Goal: Task Accomplishment & Management: Use online tool/utility

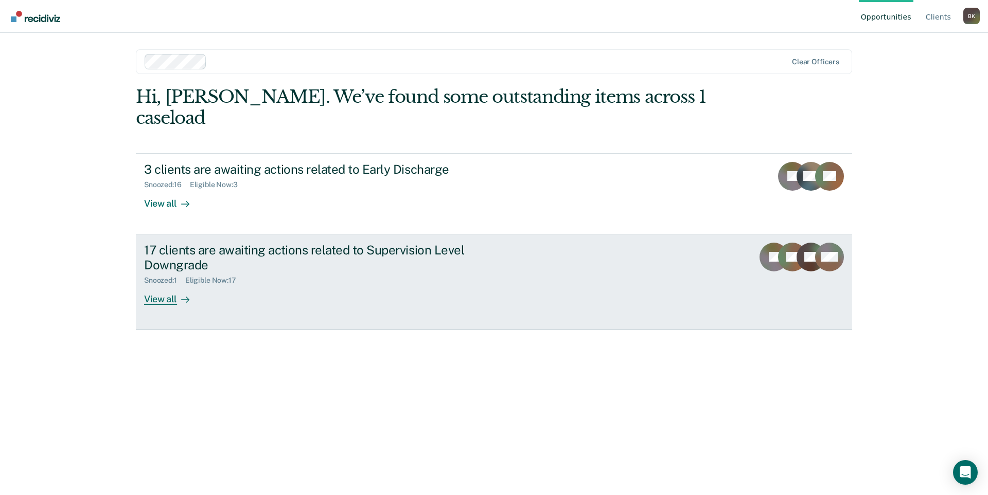
click at [327, 243] on div "17 clients are awaiting actions related to Supervision Level Downgrade" at bounding box center [324, 258] width 361 height 30
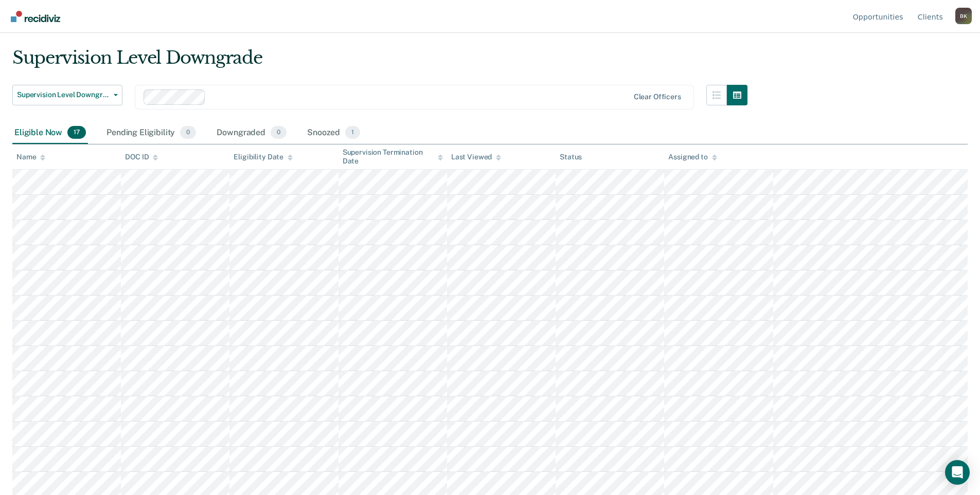
scroll to position [75, 0]
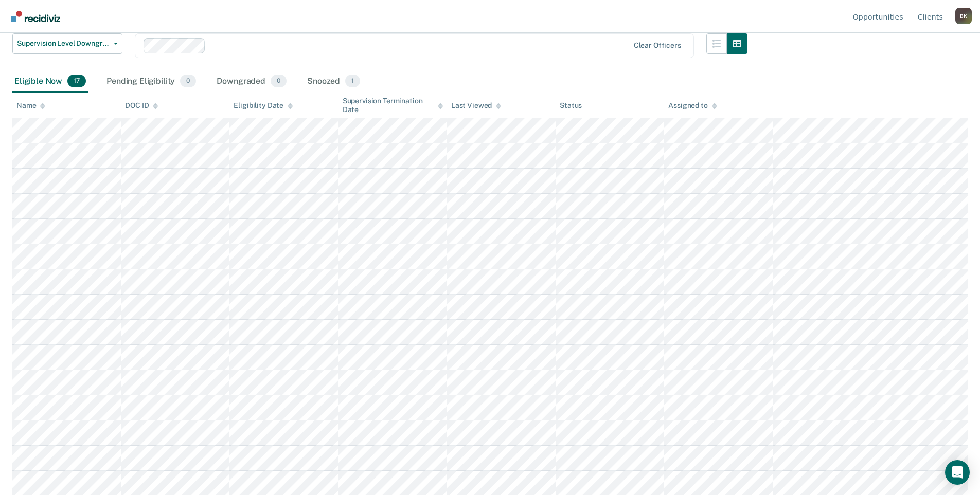
click at [34, 86] on div "Eligible Now 17" at bounding box center [50, 81] width 76 height 23
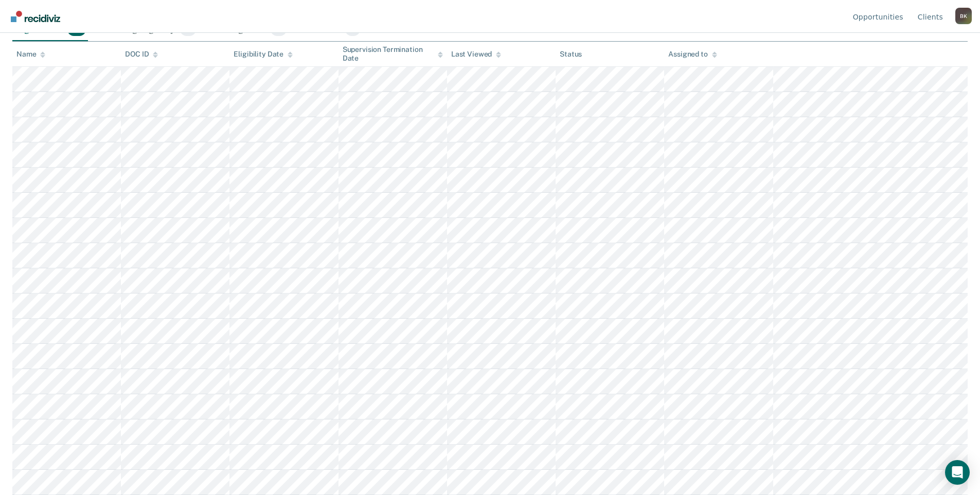
scroll to position [24, 0]
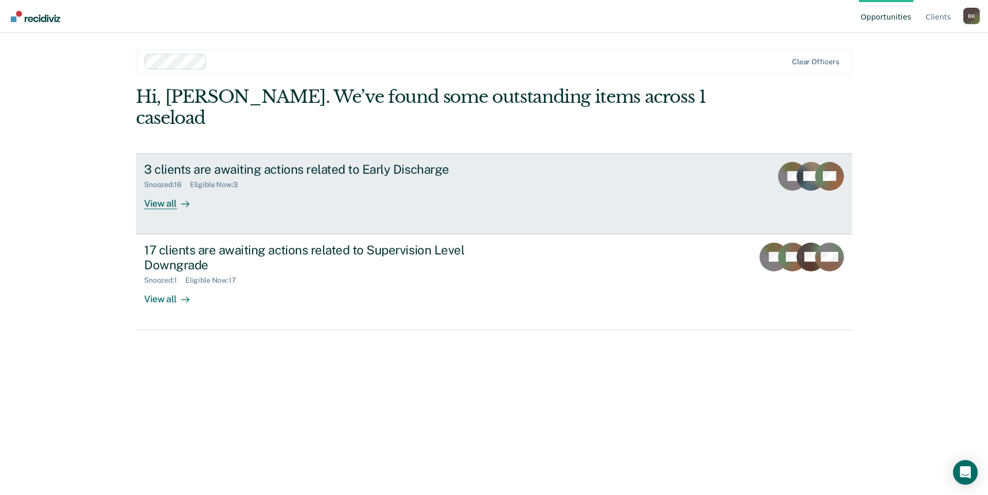
click at [178, 176] on div "Snoozed : 16 Eligible Now : 3" at bounding box center [324, 182] width 361 height 13
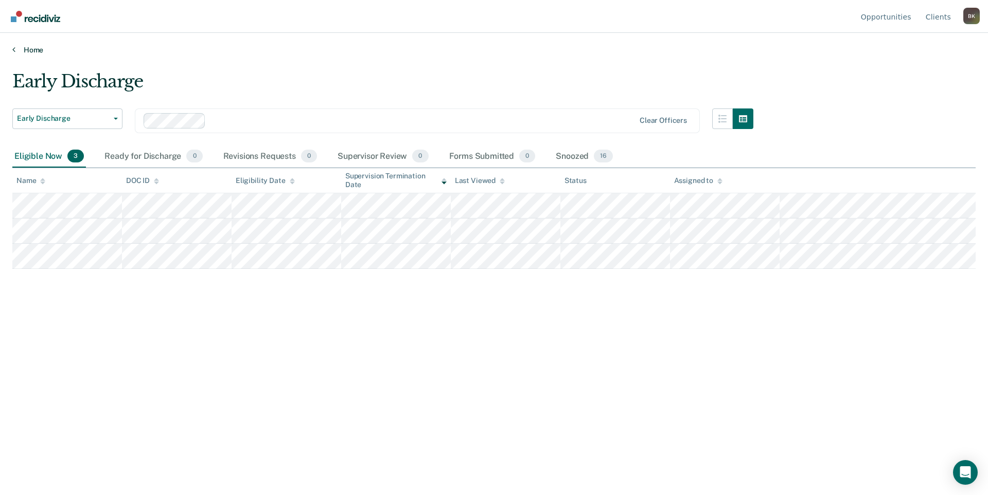
click at [15, 48] on link "Home" at bounding box center [493, 49] width 963 height 9
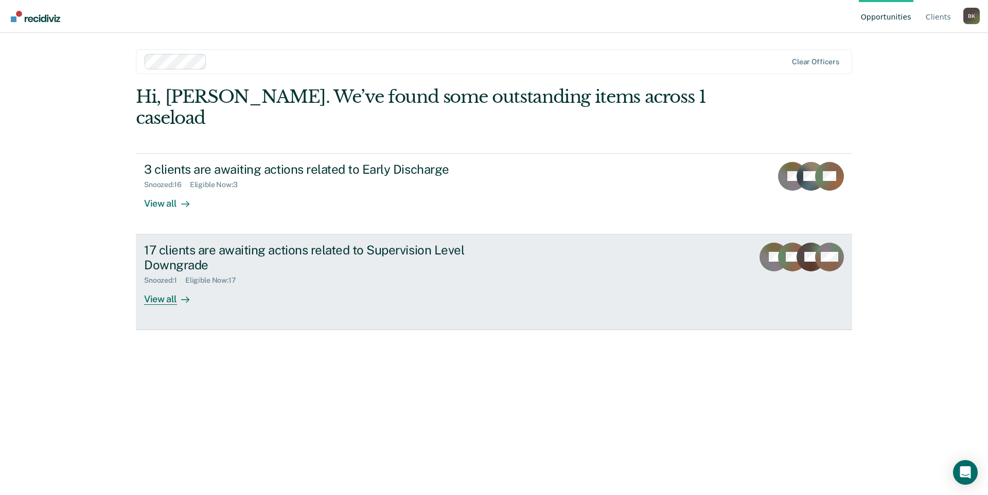
click at [180, 243] on div "17 clients are awaiting actions related to Supervision Level Downgrade" at bounding box center [324, 258] width 361 height 30
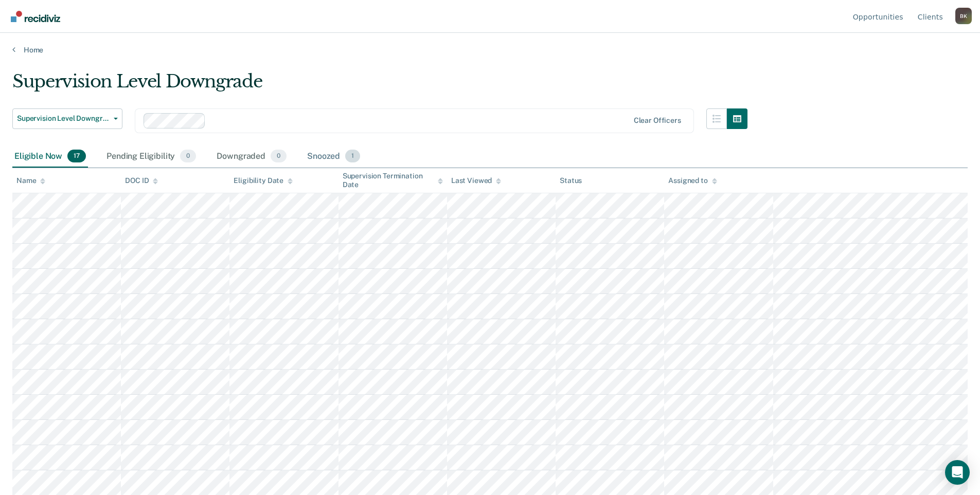
click at [329, 156] on div "Snoozed 1" at bounding box center [333, 157] width 57 height 23
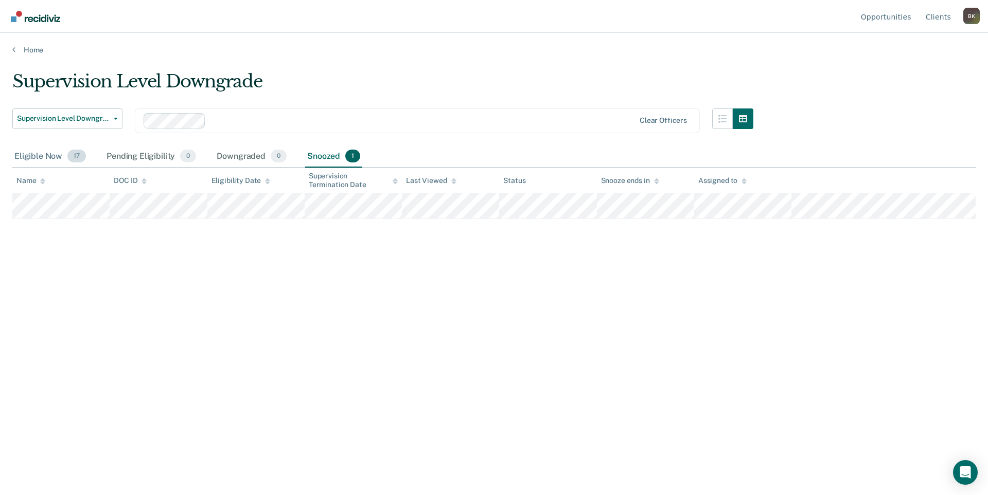
click at [56, 161] on div "Eligible Now 17" at bounding box center [50, 157] width 76 height 23
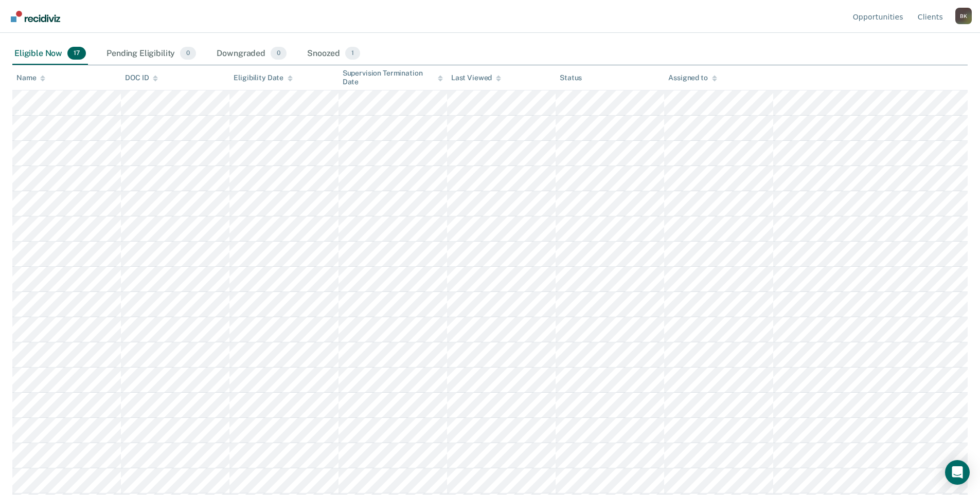
scroll to position [127, 0]
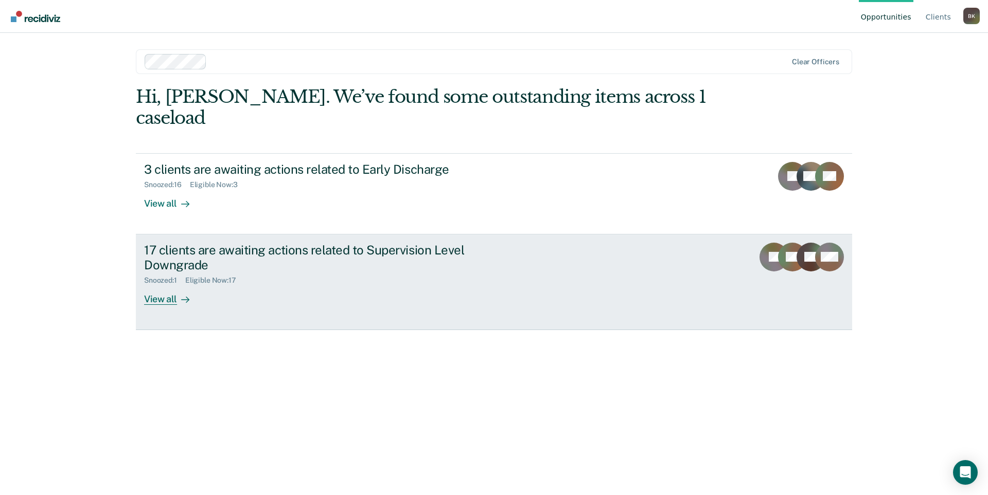
click at [362, 243] on div "17 clients are awaiting actions related to Supervision Level Downgrade" at bounding box center [324, 258] width 361 height 30
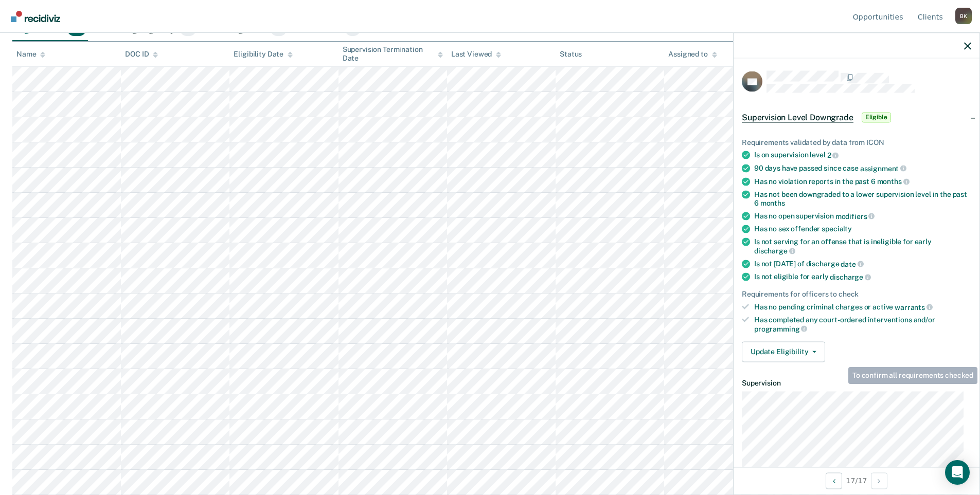
scroll to position [144, 0]
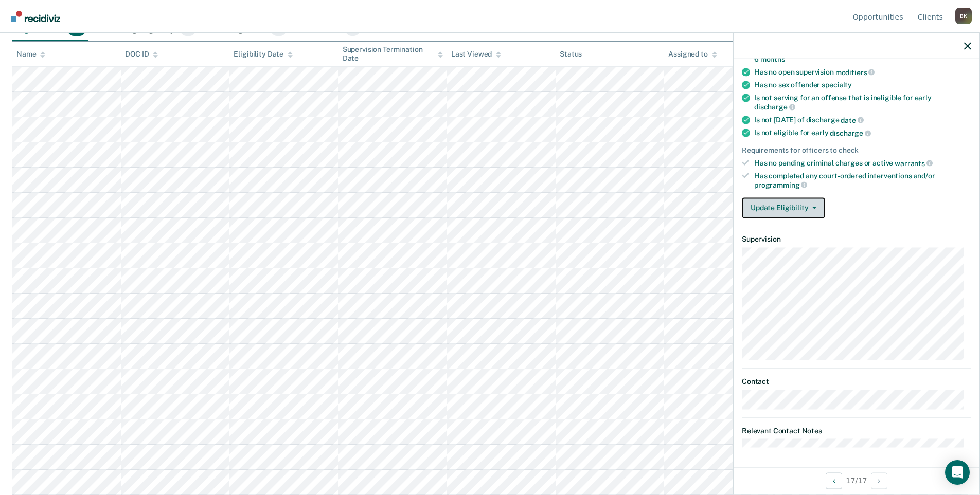
click at [796, 207] on button "Update Eligibility" at bounding box center [783, 208] width 83 height 21
click at [913, 205] on div "Update Eligibility Approve Downgrade Deny Downgrade" at bounding box center [856, 208] width 229 height 21
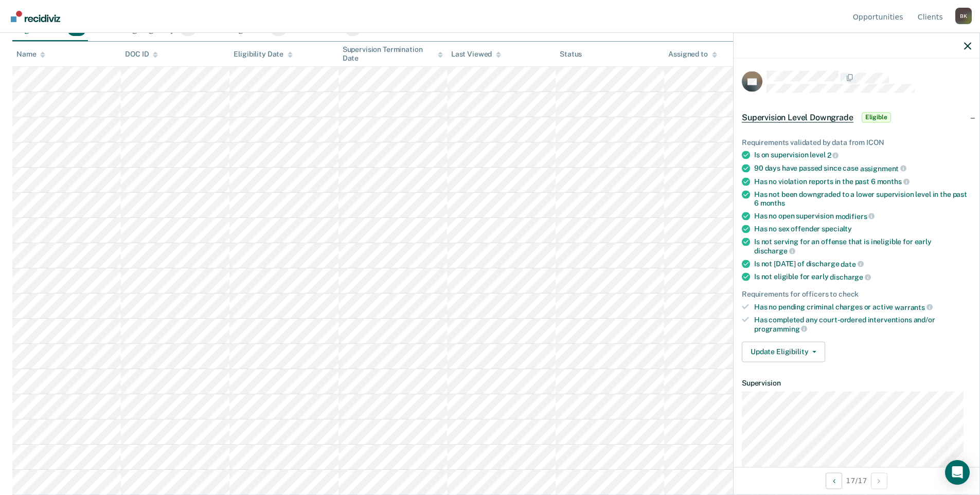
scroll to position [0, 0]
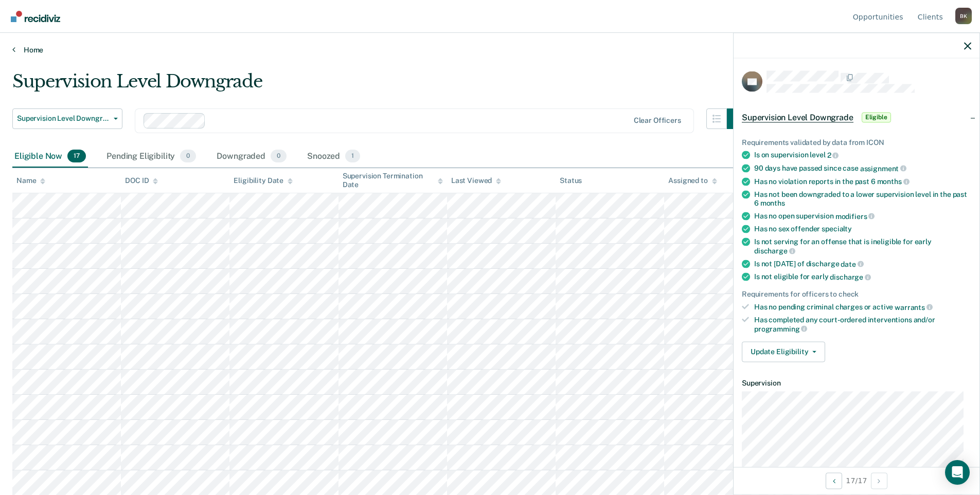
click at [17, 50] on link "Home" at bounding box center [489, 49] width 955 height 9
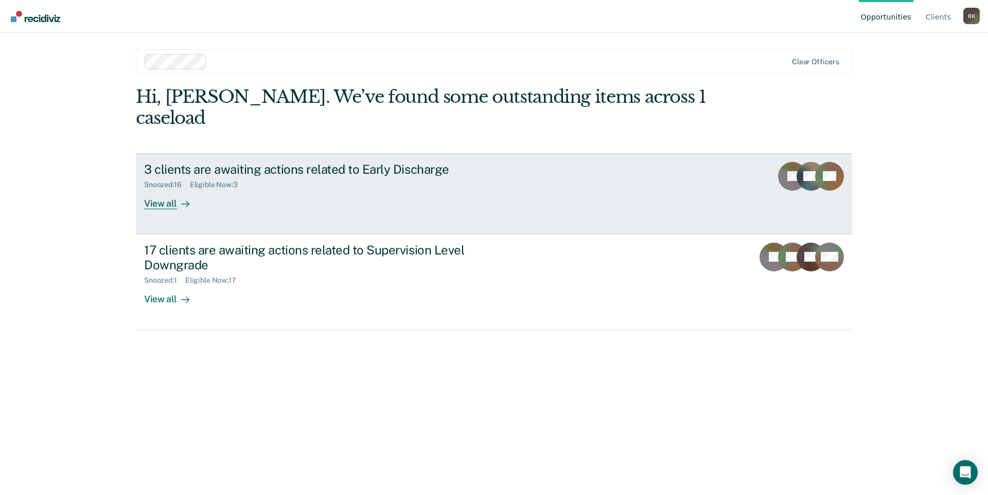
click at [281, 176] on div "Snoozed : 16 Eligible Now : 3" at bounding box center [324, 182] width 361 height 13
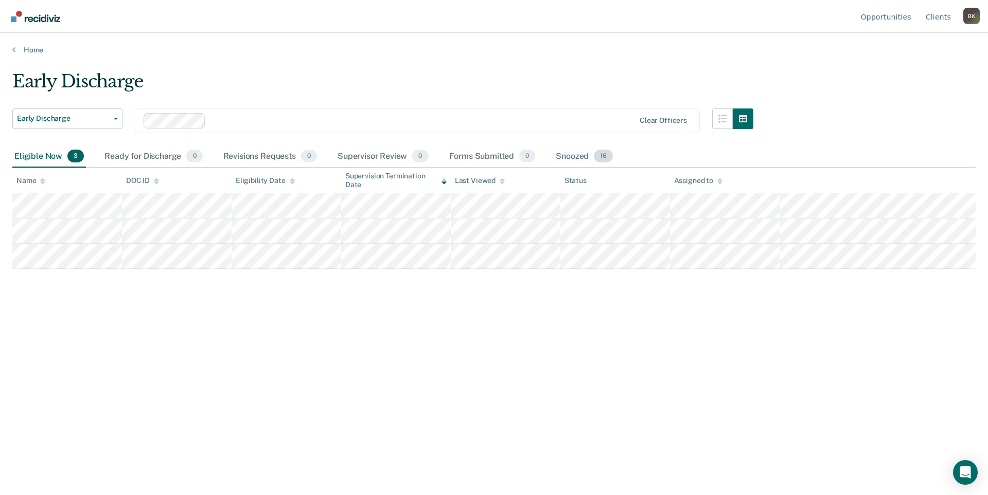
click at [573, 160] on div "Snoozed 16" at bounding box center [583, 157] width 61 height 23
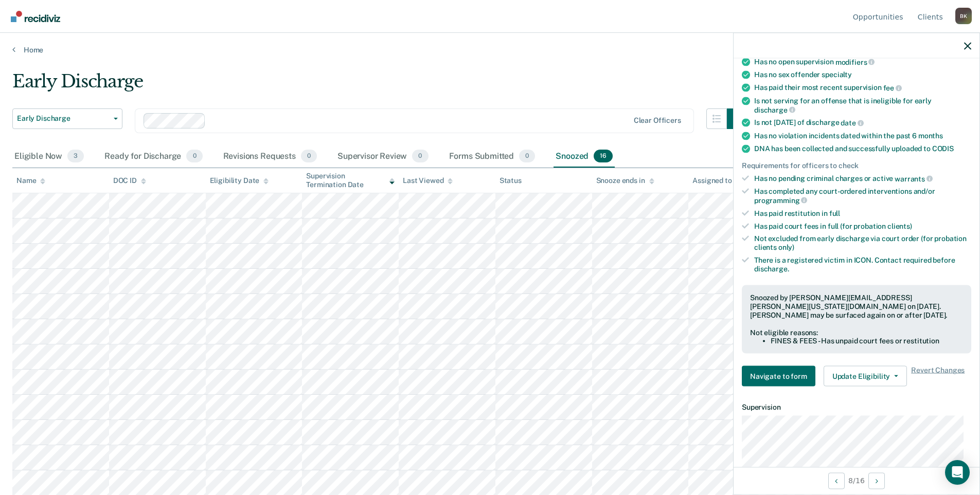
scroll to position [257, 0]
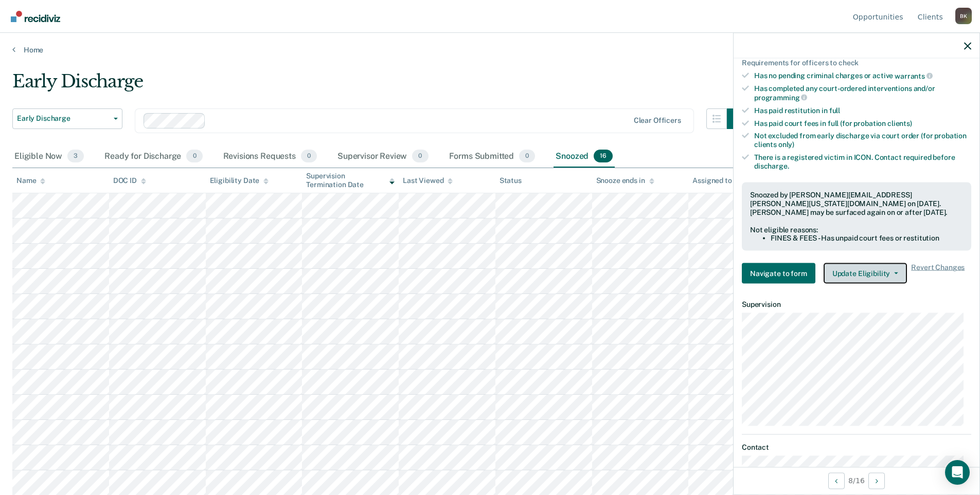
click at [869, 274] on button "Update Eligibility" at bounding box center [864, 273] width 83 height 21
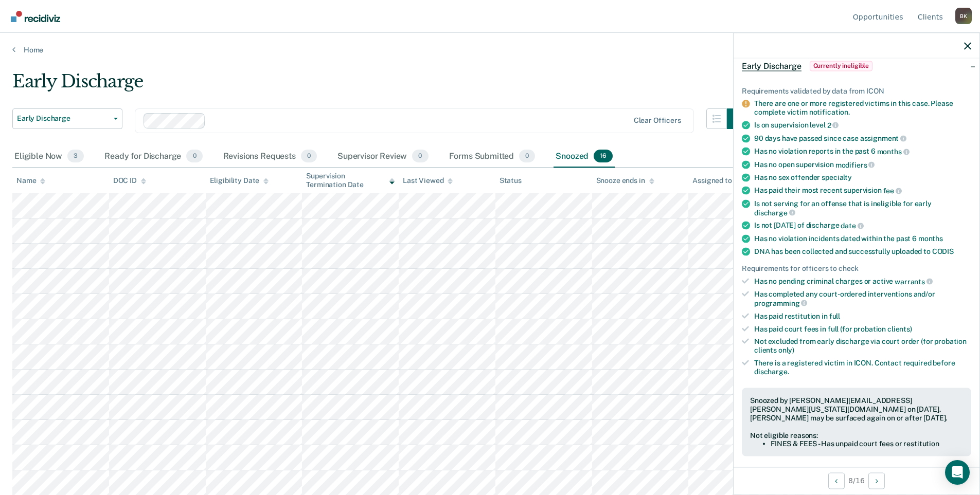
scroll to position [101, 0]
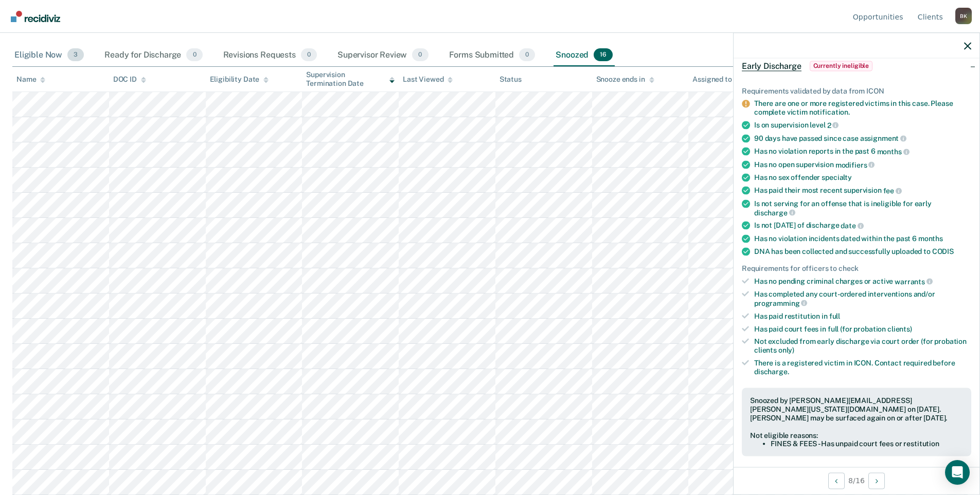
click at [50, 50] on div "Eligible Now 3" at bounding box center [49, 55] width 74 height 23
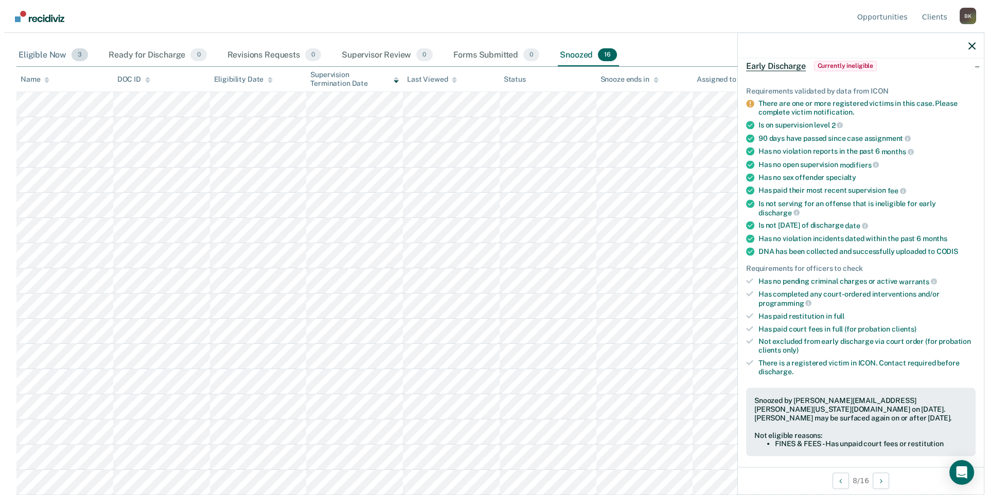
scroll to position [0, 0]
